Goal: Find specific page/section: Find specific page/section

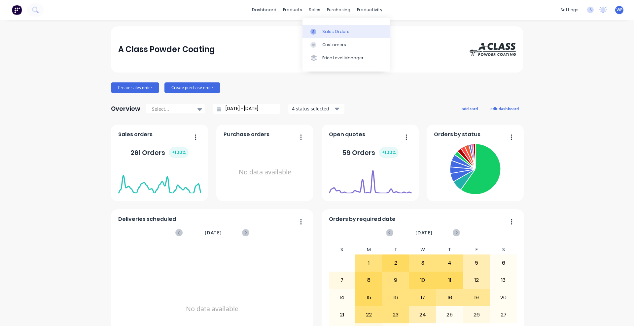
click at [321, 33] on link "Sales Orders" at bounding box center [345, 31] width 87 height 13
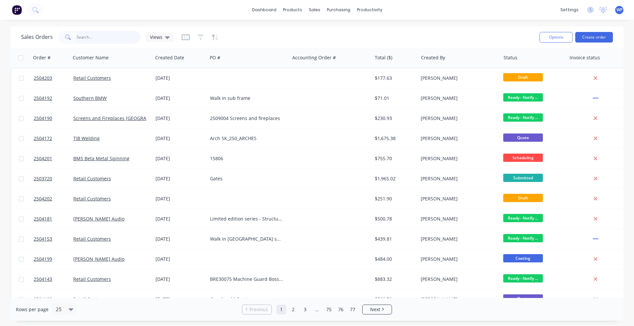
click at [92, 38] on input "text" at bounding box center [109, 37] width 64 height 13
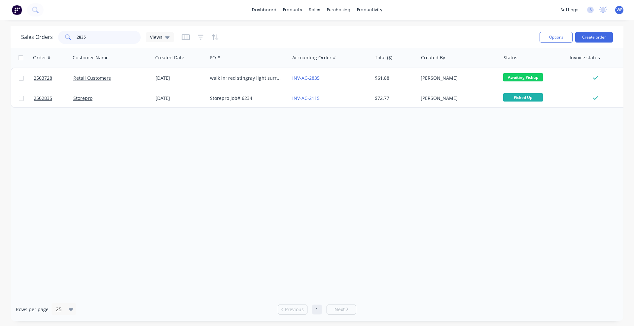
click at [90, 34] on input "2835" at bounding box center [109, 37] width 64 height 13
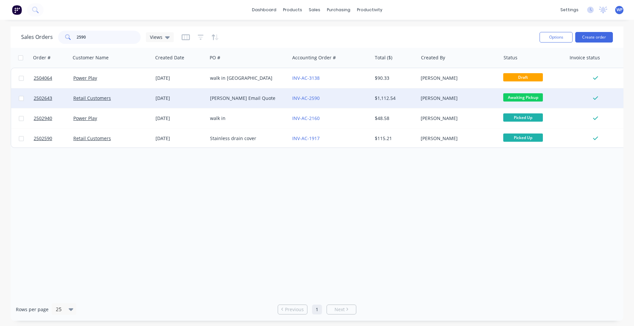
type input "2590"
click at [239, 104] on div "[PERSON_NAME] Email Quote" at bounding box center [248, 98] width 82 height 20
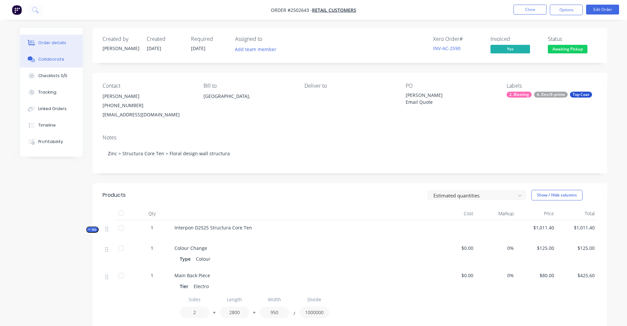
click at [45, 62] on button "Collaborate" at bounding box center [51, 59] width 63 height 17
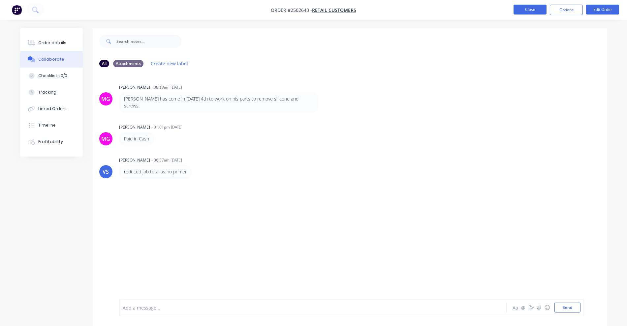
click at [523, 9] on button "Close" at bounding box center [530, 10] width 33 height 10
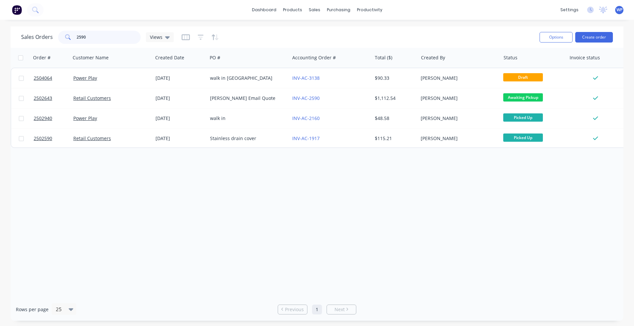
drag, startPoint x: 95, startPoint y: 37, endPoint x: 71, endPoint y: 36, distance: 23.8
click at [71, 36] on div "2590" at bounding box center [99, 37] width 83 height 13
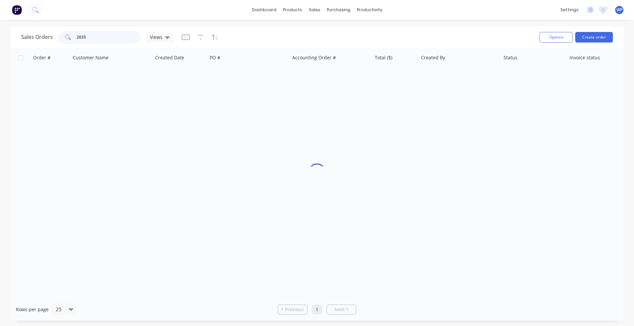
type input "2835"
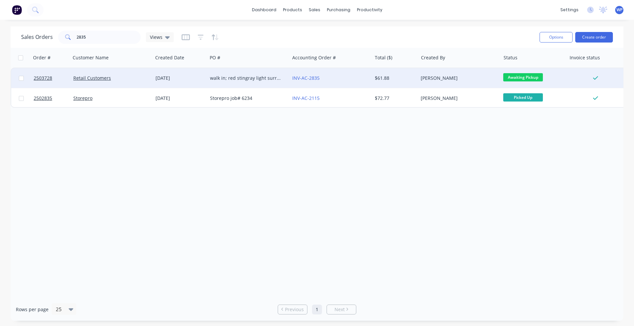
click at [138, 76] on div "Retail Customers" at bounding box center [109, 78] width 73 height 7
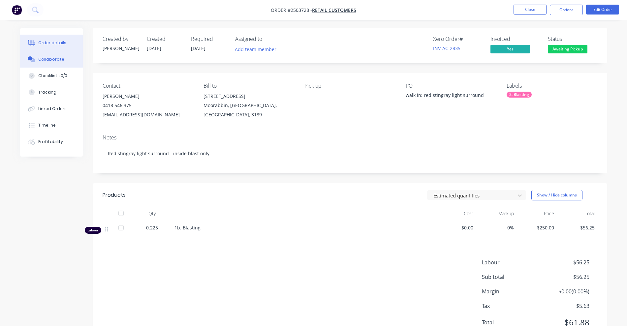
click at [43, 60] on div "Collaborate" at bounding box center [51, 59] width 26 height 6
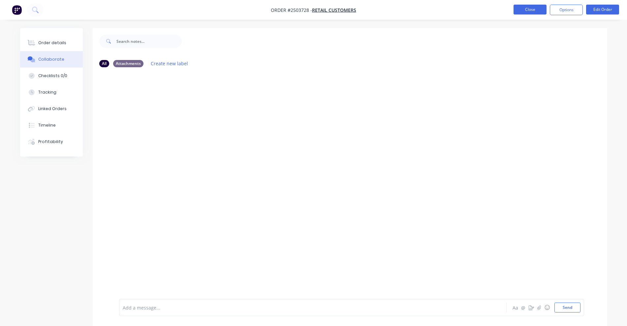
click at [527, 10] on button "Close" at bounding box center [530, 10] width 33 height 10
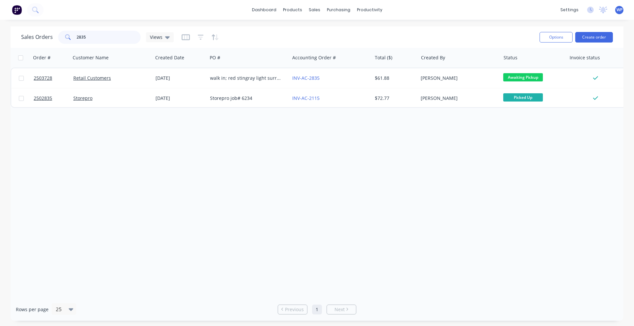
drag, startPoint x: 93, startPoint y: 38, endPoint x: 74, endPoint y: 36, distance: 18.7
click at [74, 36] on div "2835" at bounding box center [99, 37] width 83 height 13
type input "3080"
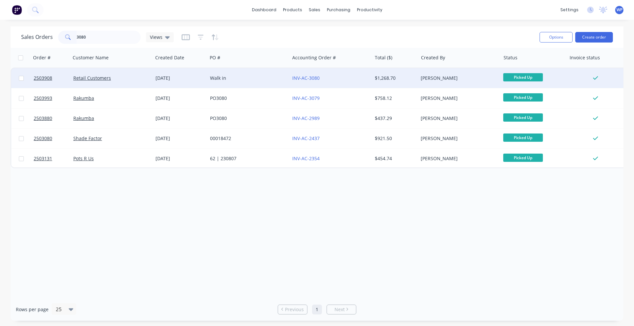
click at [126, 82] on div "Retail Customers" at bounding box center [112, 78] width 82 height 20
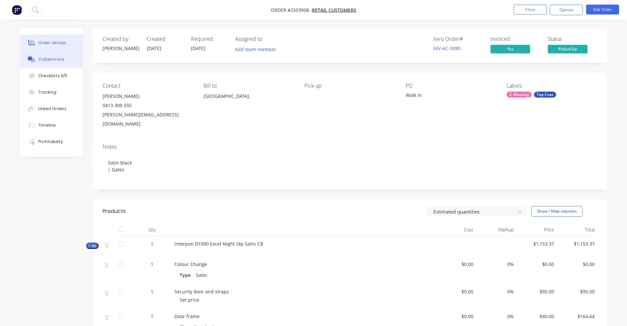
click at [48, 60] on div "Collaborate" at bounding box center [51, 59] width 26 height 6
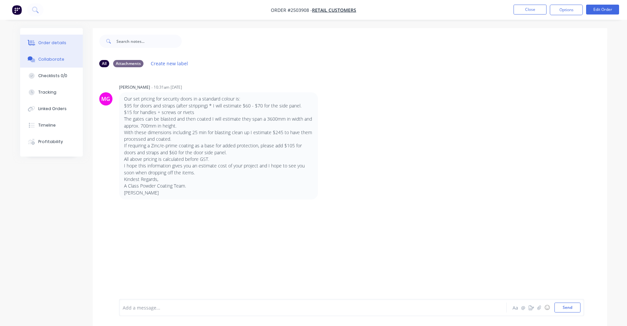
click at [47, 44] on div "Order details" at bounding box center [52, 43] width 28 height 6
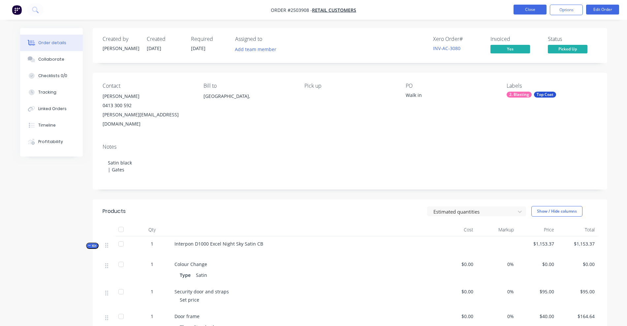
click at [524, 12] on button "Close" at bounding box center [530, 10] width 33 height 10
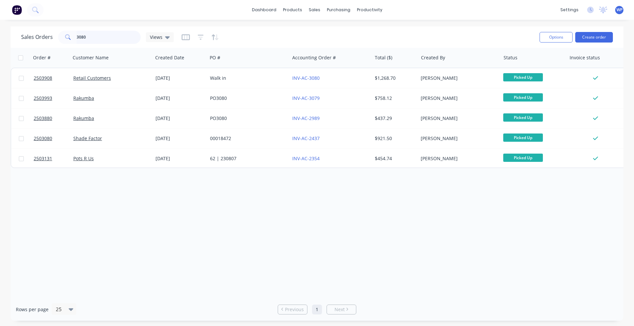
click at [95, 35] on input "3080" at bounding box center [109, 37] width 64 height 13
type input "3083"
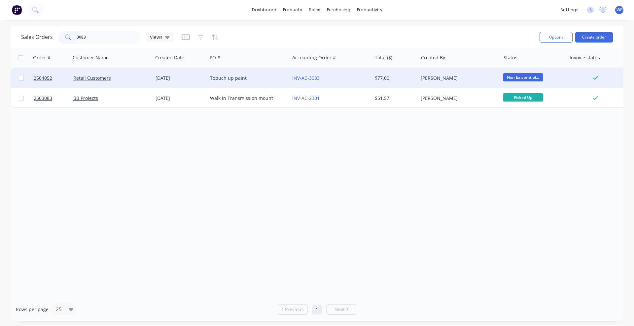
click at [142, 80] on div "Retail Customers" at bounding box center [109, 78] width 73 height 7
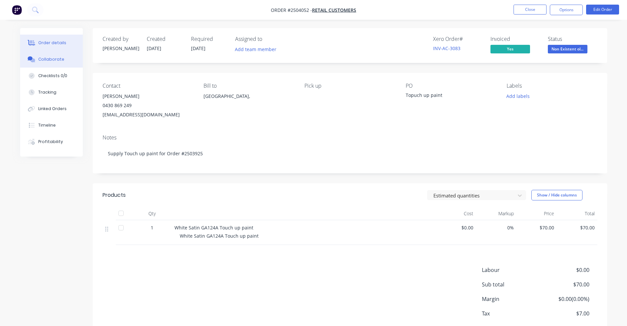
click at [45, 61] on div "Collaborate" at bounding box center [51, 59] width 26 height 6
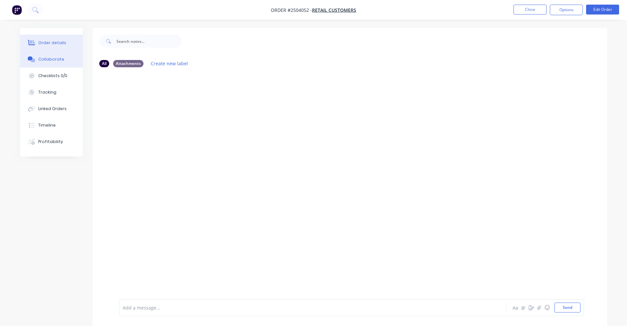
click at [54, 46] on div "Order details" at bounding box center [52, 43] width 28 height 6
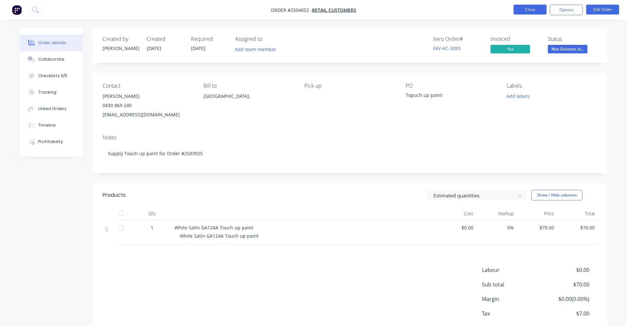
click at [527, 10] on button "Close" at bounding box center [530, 10] width 33 height 10
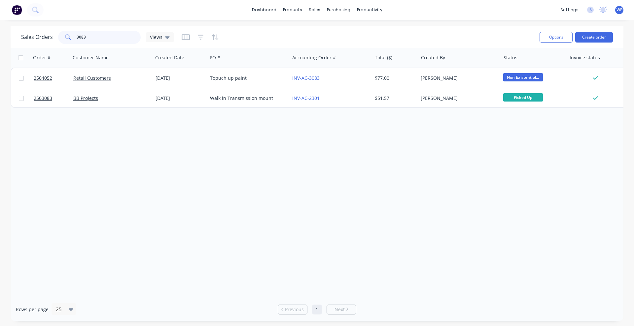
click at [100, 36] on input "3083" at bounding box center [109, 37] width 64 height 13
type input "3089"
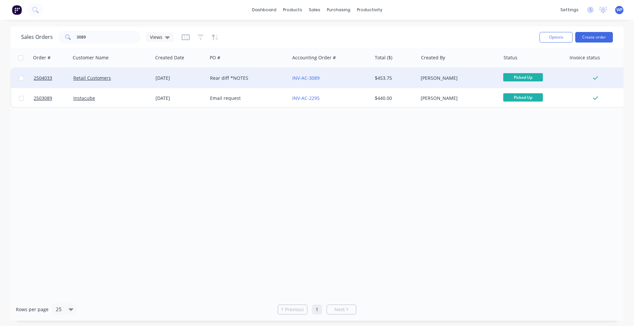
click at [130, 78] on div "Retail Customers" at bounding box center [109, 78] width 73 height 7
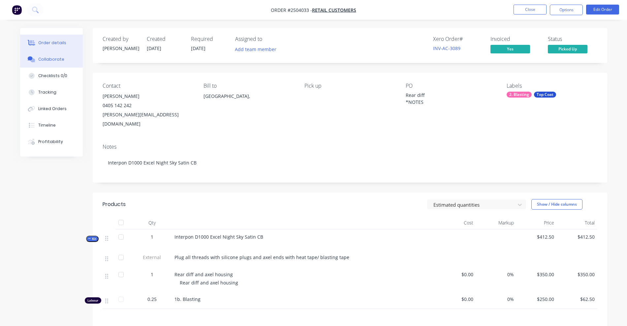
click at [50, 60] on div "Collaborate" at bounding box center [51, 59] width 26 height 6
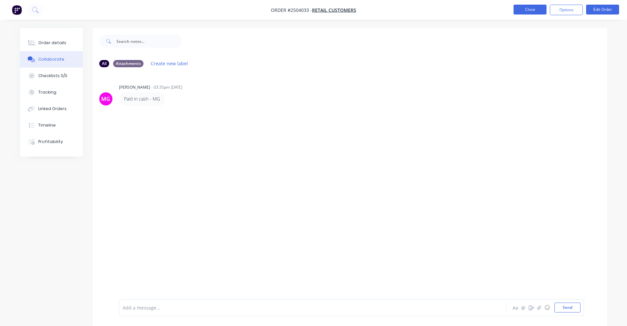
click at [524, 9] on button "Close" at bounding box center [530, 10] width 33 height 10
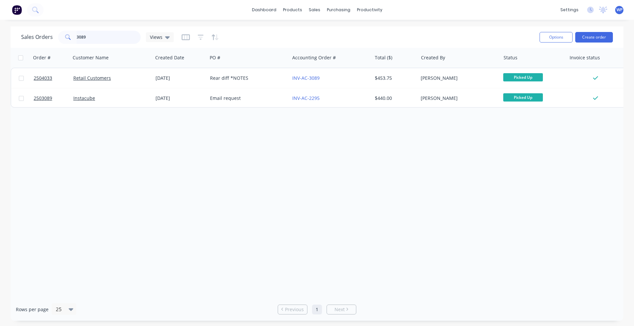
click at [95, 37] on input "3089" at bounding box center [109, 37] width 64 height 13
type input "3090"
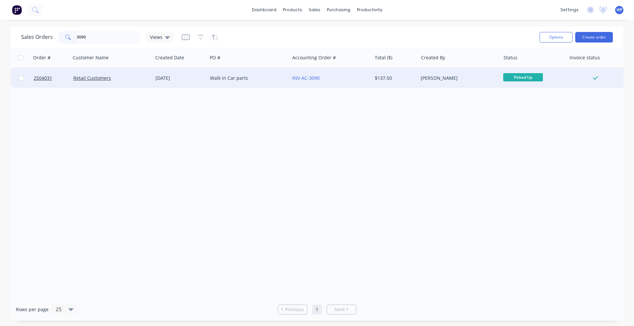
click at [132, 78] on div "Retail Customers" at bounding box center [109, 78] width 73 height 7
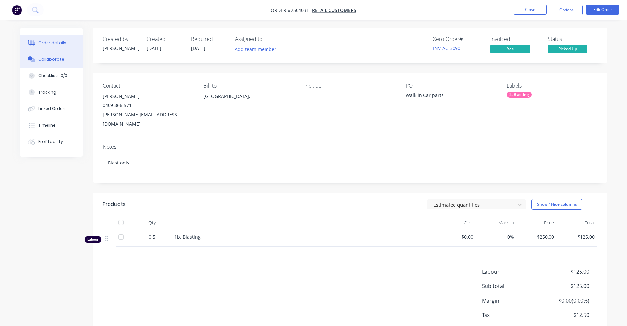
click at [50, 60] on div "Collaborate" at bounding box center [51, 59] width 26 height 6
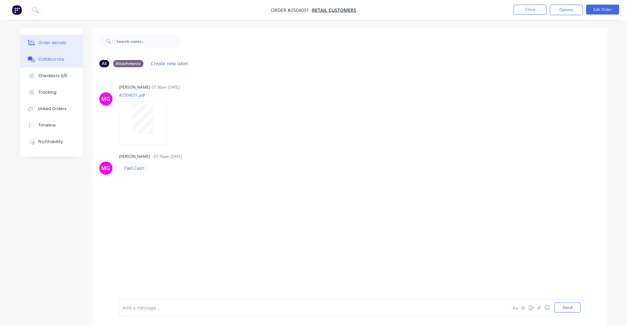
click at [48, 36] on button "Order details" at bounding box center [51, 43] width 63 height 17
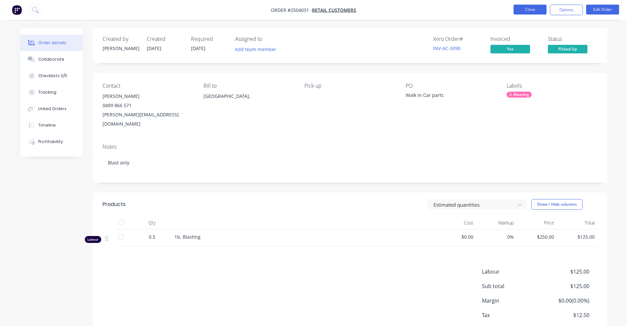
click at [524, 11] on button "Close" at bounding box center [530, 10] width 33 height 10
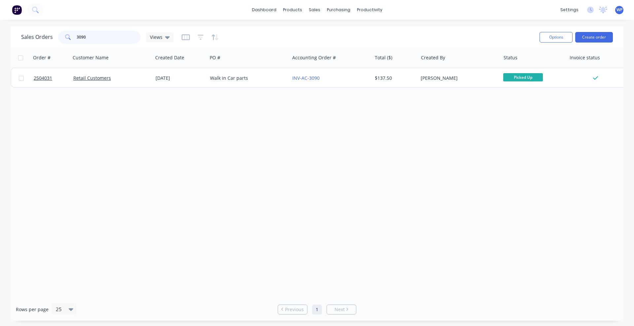
click at [91, 38] on input "3090" at bounding box center [109, 37] width 64 height 13
drag, startPoint x: 106, startPoint y: 37, endPoint x: 66, endPoint y: 35, distance: 40.3
click at [66, 35] on div "3098" at bounding box center [99, 37] width 83 height 13
paste input "2504087"
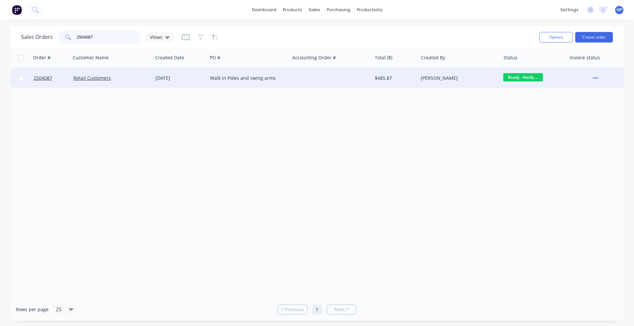
type input "2504087"
click at [139, 81] on div "Retail Customers" at bounding box center [109, 78] width 73 height 7
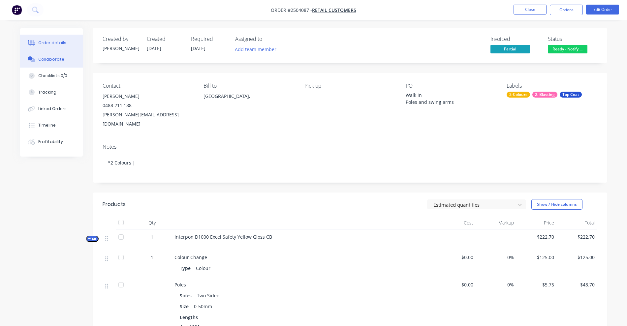
click at [54, 60] on div "Collaborate" at bounding box center [51, 59] width 26 height 6
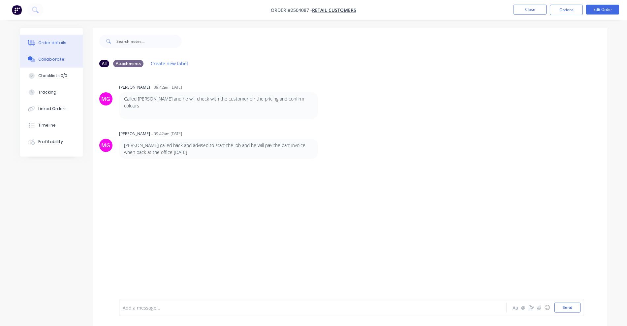
click at [46, 43] on div "Order details" at bounding box center [52, 43] width 28 height 6
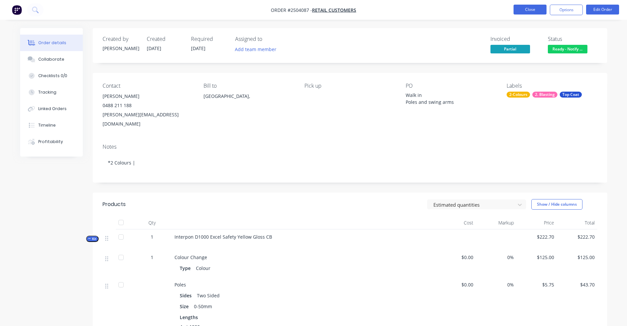
click at [531, 10] on button "Close" at bounding box center [530, 10] width 33 height 10
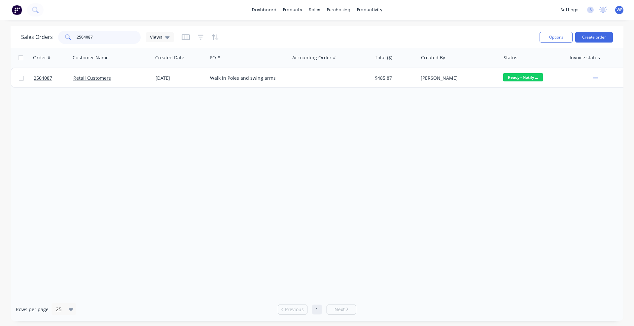
drag, startPoint x: 99, startPoint y: 38, endPoint x: 66, endPoint y: 37, distance: 32.7
click at [66, 37] on div "2504087" at bounding box center [99, 37] width 83 height 13
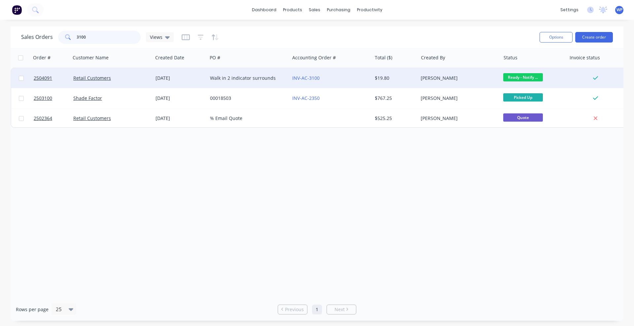
type input "3100"
click at [130, 80] on div "Retail Customers" at bounding box center [109, 78] width 73 height 7
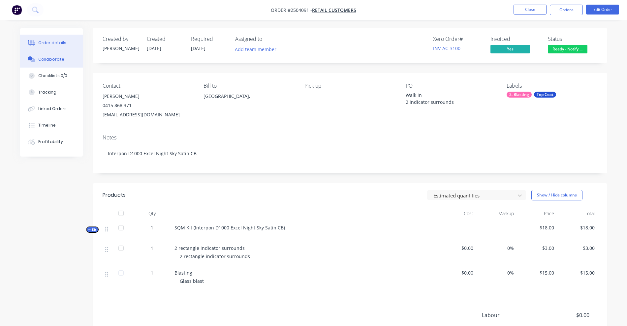
click at [49, 62] on div "Collaborate" at bounding box center [51, 59] width 26 height 6
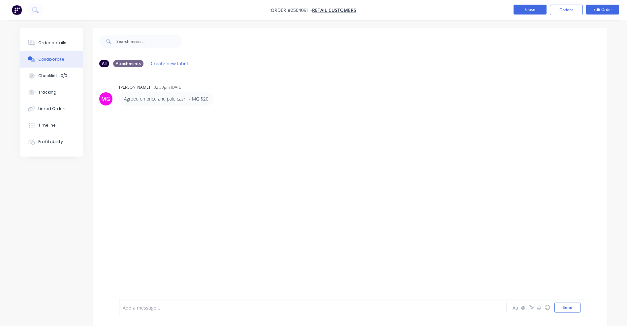
click at [524, 9] on button "Close" at bounding box center [530, 10] width 33 height 10
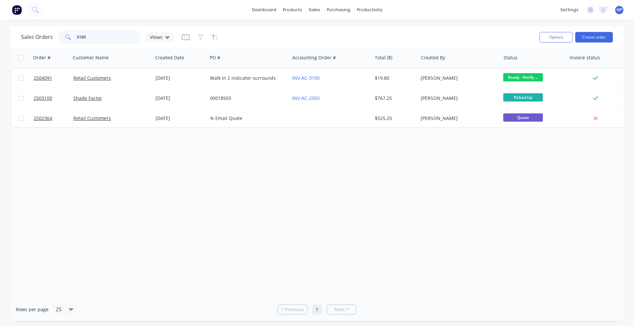
click at [100, 36] on input "3100" at bounding box center [109, 37] width 64 height 13
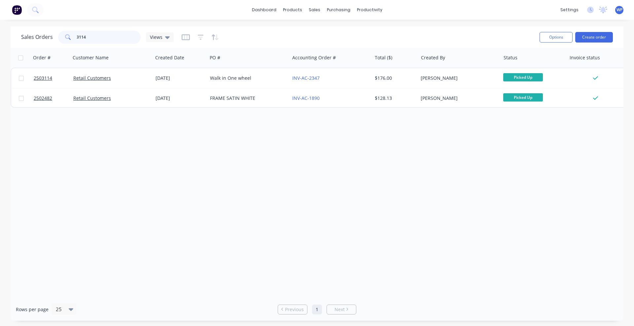
drag, startPoint x: 88, startPoint y: 35, endPoint x: 74, endPoint y: 36, distance: 14.9
click at [74, 36] on div "3114" at bounding box center [99, 37] width 83 height 13
paste input "2504098"
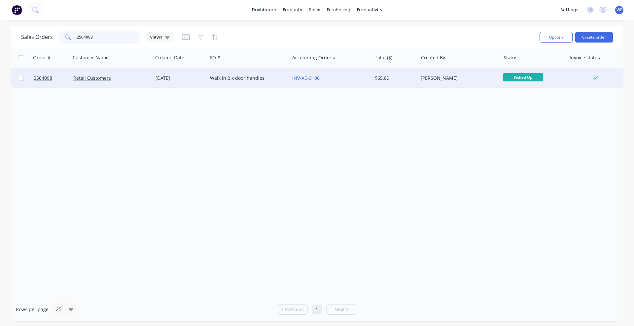
type input "2504098"
click at [135, 80] on div "Retail Customers" at bounding box center [109, 78] width 73 height 7
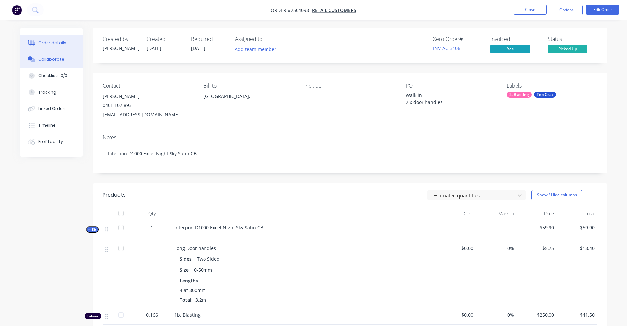
click at [50, 62] on div "Collaborate" at bounding box center [51, 59] width 26 height 6
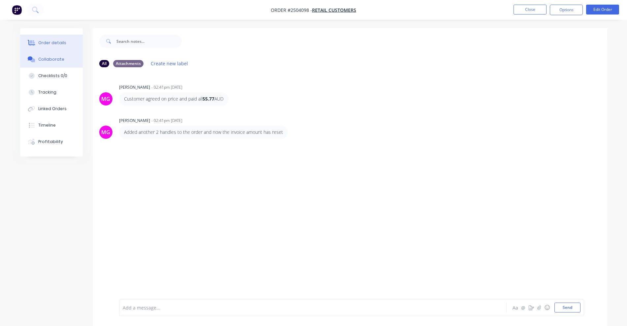
click at [48, 45] on div "Order details" at bounding box center [52, 43] width 28 height 6
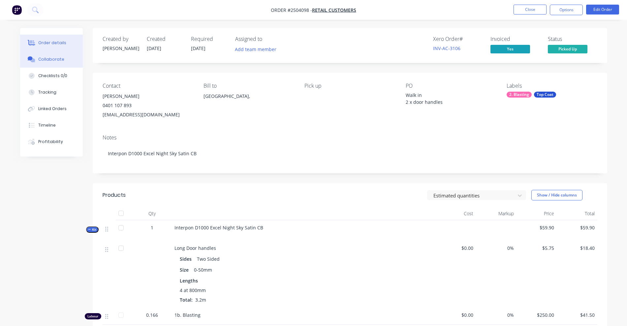
click at [45, 60] on div "Collaborate" at bounding box center [51, 59] width 26 height 6
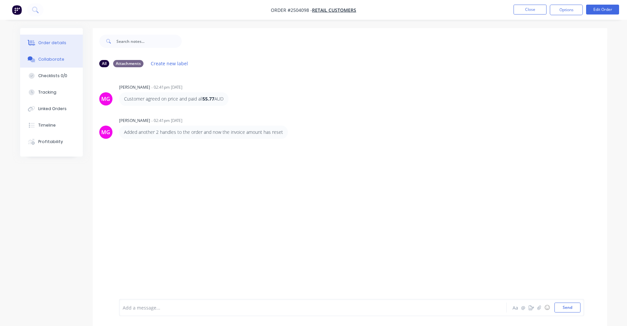
click at [44, 44] on div "Order details" at bounding box center [52, 43] width 28 height 6
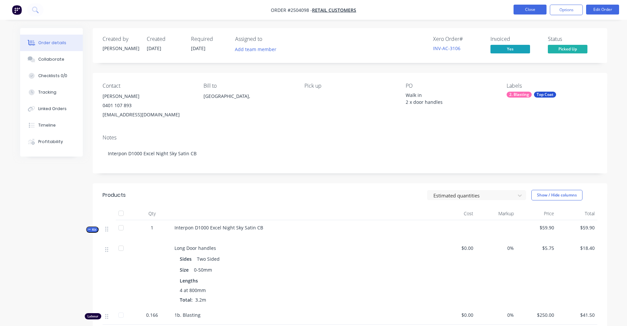
click at [528, 10] on button "Close" at bounding box center [530, 10] width 33 height 10
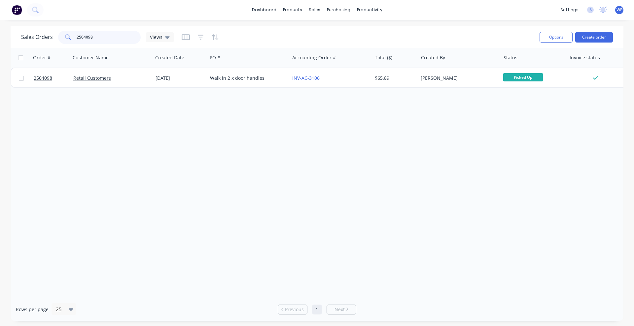
drag, startPoint x: 105, startPoint y: 38, endPoint x: 69, endPoint y: 34, distance: 36.5
click at [69, 34] on div "2504098" at bounding box center [99, 37] width 83 height 13
drag, startPoint x: 101, startPoint y: 39, endPoint x: 65, endPoint y: 39, distance: 36.3
click at [65, 39] on div "3205" at bounding box center [99, 37] width 83 height 13
paste input "250414"
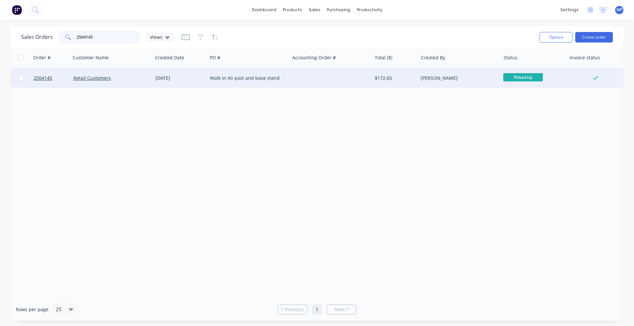
type input "2504145"
click at [142, 79] on div "Retail Customers" at bounding box center [109, 78] width 73 height 7
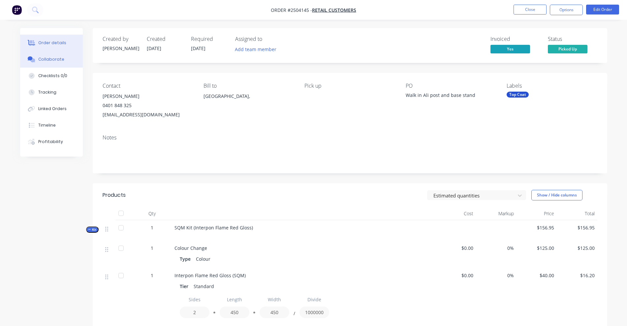
click at [52, 63] on button "Collaborate" at bounding box center [51, 59] width 63 height 17
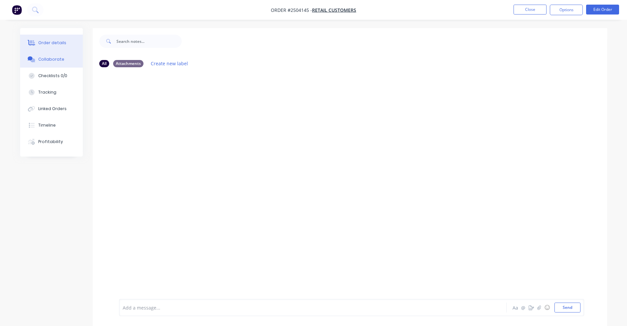
click at [56, 44] on div "Order details" at bounding box center [52, 43] width 28 height 6
